Goal: Complete application form: Complete application form

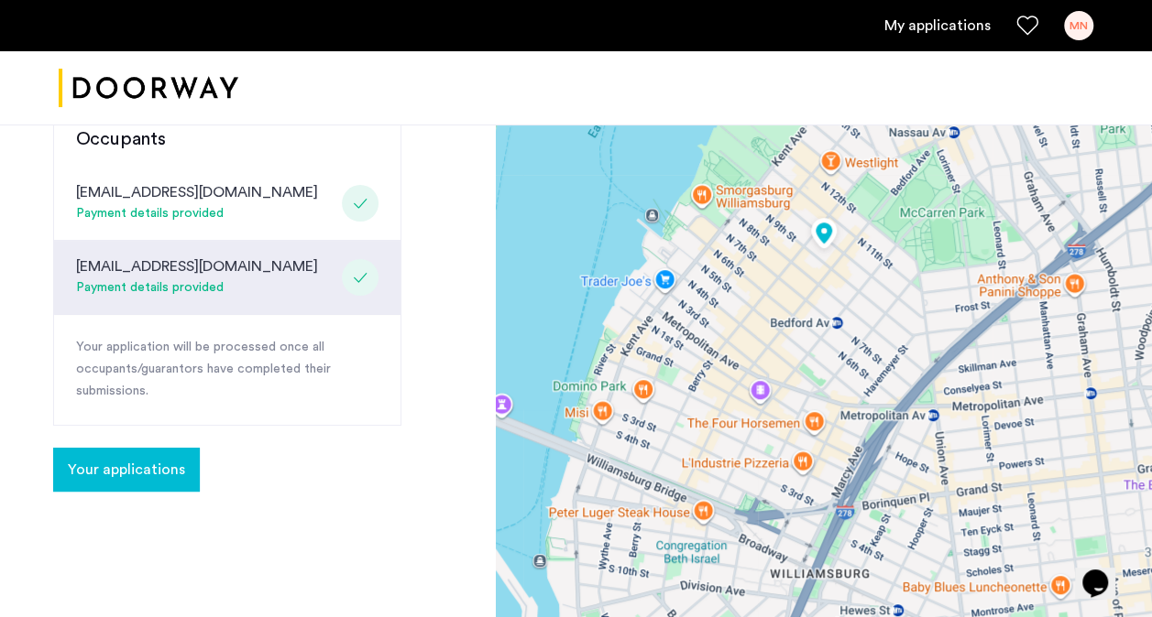
scroll to position [419, 0]
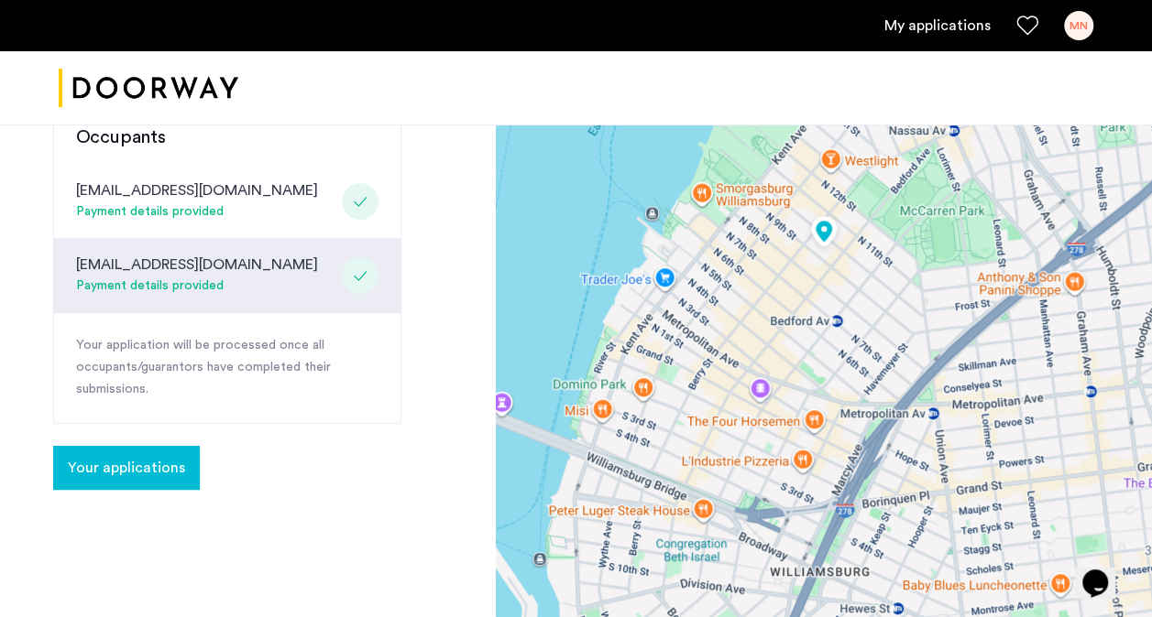
click at [152, 469] on span "Your applications" at bounding box center [126, 468] width 117 height 22
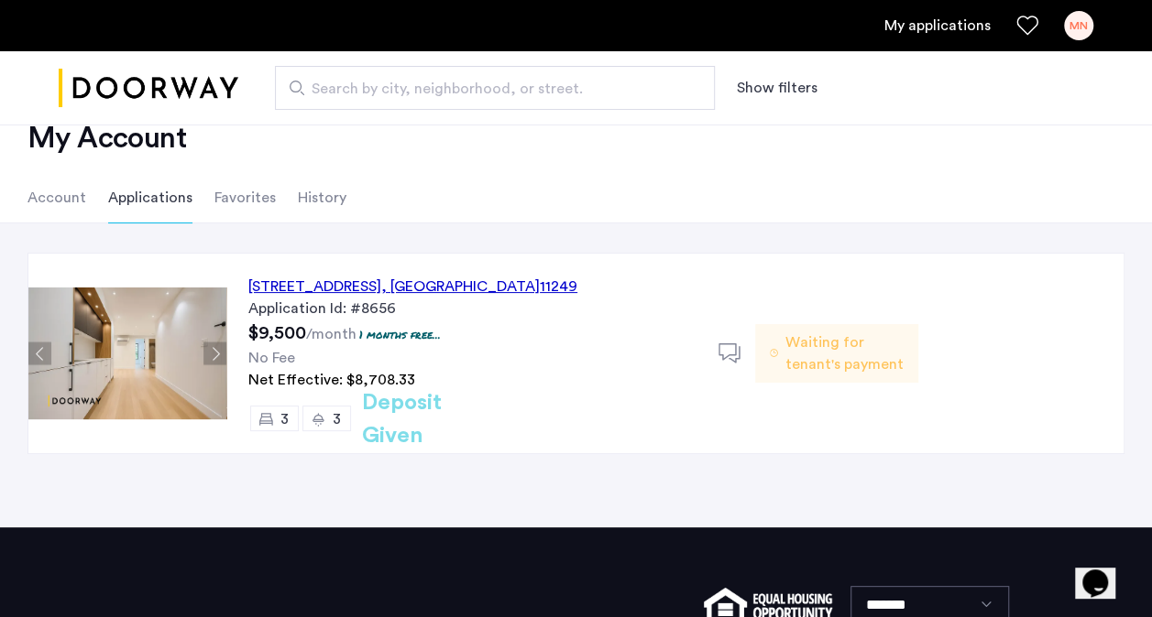
scroll to position [49, 0]
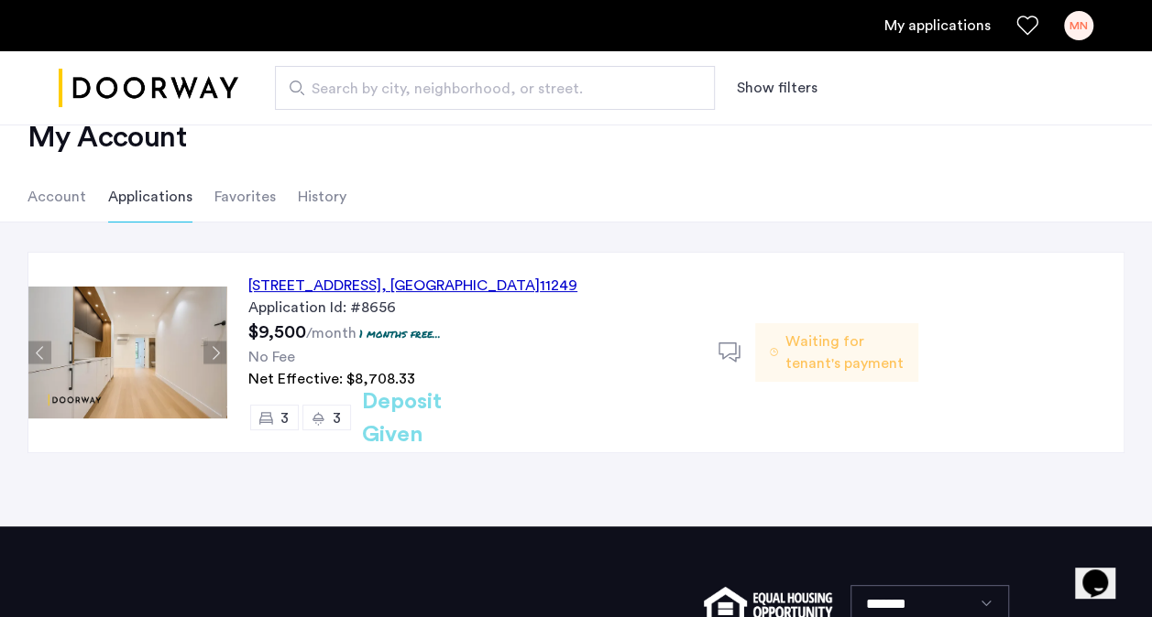
click at [461, 425] on h2 "Deposit Given" at bounding box center [435, 419] width 146 height 66
